Goal: Task Accomplishment & Management: Complete application form

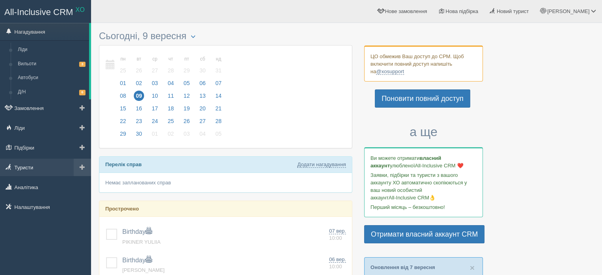
click at [25, 166] on link "Туристи" at bounding box center [45, 167] width 91 height 17
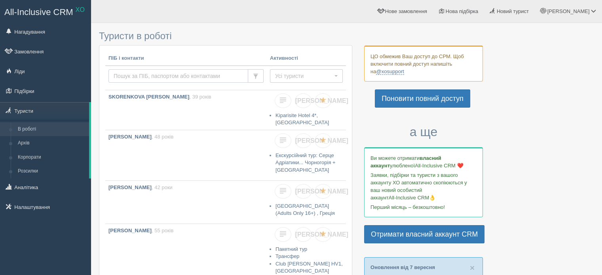
click at [151, 76] on input "text" at bounding box center [179, 75] width 140 height 13
type input "smolenkova"
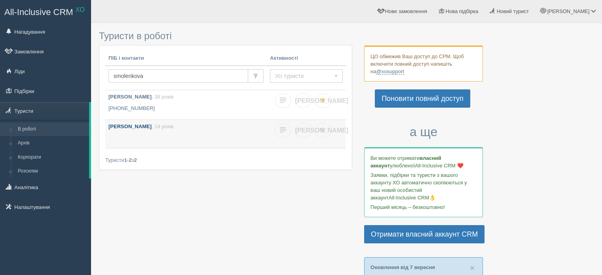
click at [169, 123] on p "[PERSON_NAME] , 14 років" at bounding box center [186, 127] width 155 height 8
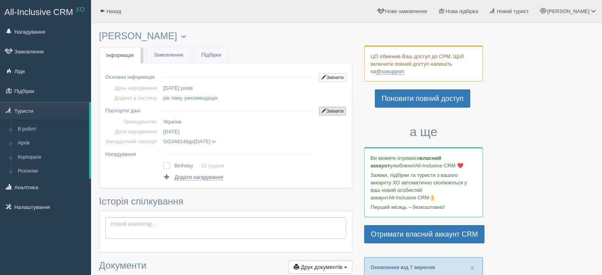
click at [334, 114] on link "Змінити" at bounding box center [332, 111] width 27 height 9
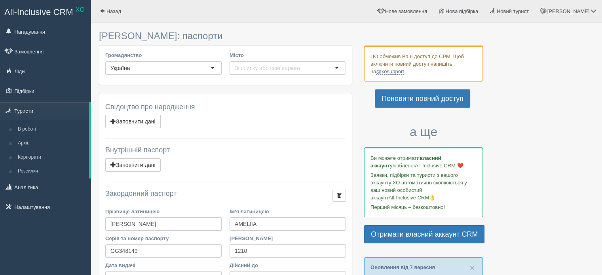
scroll to position [119, 0]
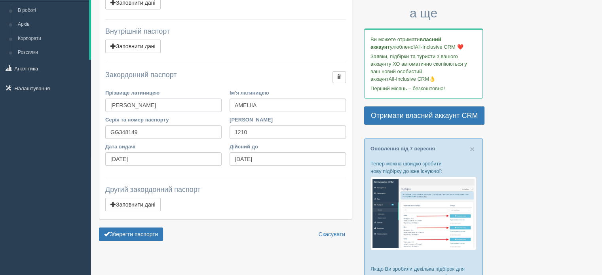
drag, startPoint x: 159, startPoint y: 105, endPoint x: 105, endPoint y: 105, distance: 54.3
click at [105, 105] on div "Прізвище латиницею SMOLENKOVA" at bounding box center [163, 102] width 124 height 27
drag, startPoint x: 262, startPoint y: 106, endPoint x: 230, endPoint y: 99, distance: 32.7
click at [230, 99] on input "AMELIIA" at bounding box center [288, 105] width 116 height 13
drag, startPoint x: 142, startPoint y: 130, endPoint x: 104, endPoint y: 128, distance: 38.1
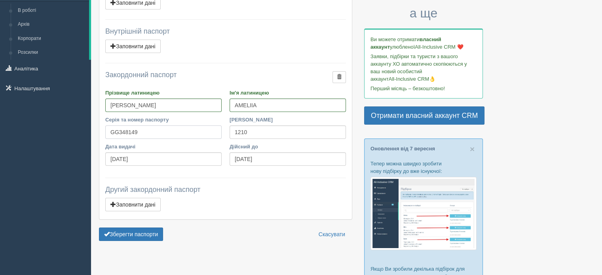
click at [104, 128] on div "Серія та номер паспорту GG348149" at bounding box center [163, 129] width 124 height 27
drag, startPoint x: 149, startPoint y: 158, endPoint x: 105, endPoint y: 158, distance: 44.0
click at [105, 158] on input "21.07.2023" at bounding box center [163, 158] width 116 height 13
drag, startPoint x: 268, startPoint y: 158, endPoint x: 225, endPoint y: 154, distance: 43.8
click at [225, 154] on div "Дата видачі 21.07.2023 Дійсний до 21.07.2027" at bounding box center [225, 156] width 249 height 27
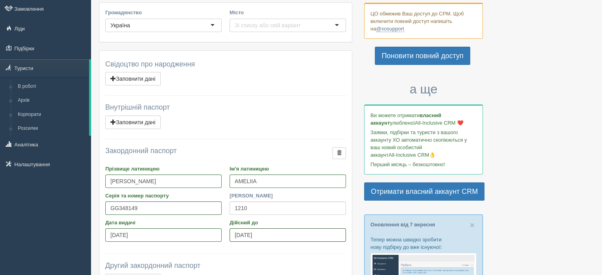
scroll to position [0, 0]
